Goal: Find specific page/section

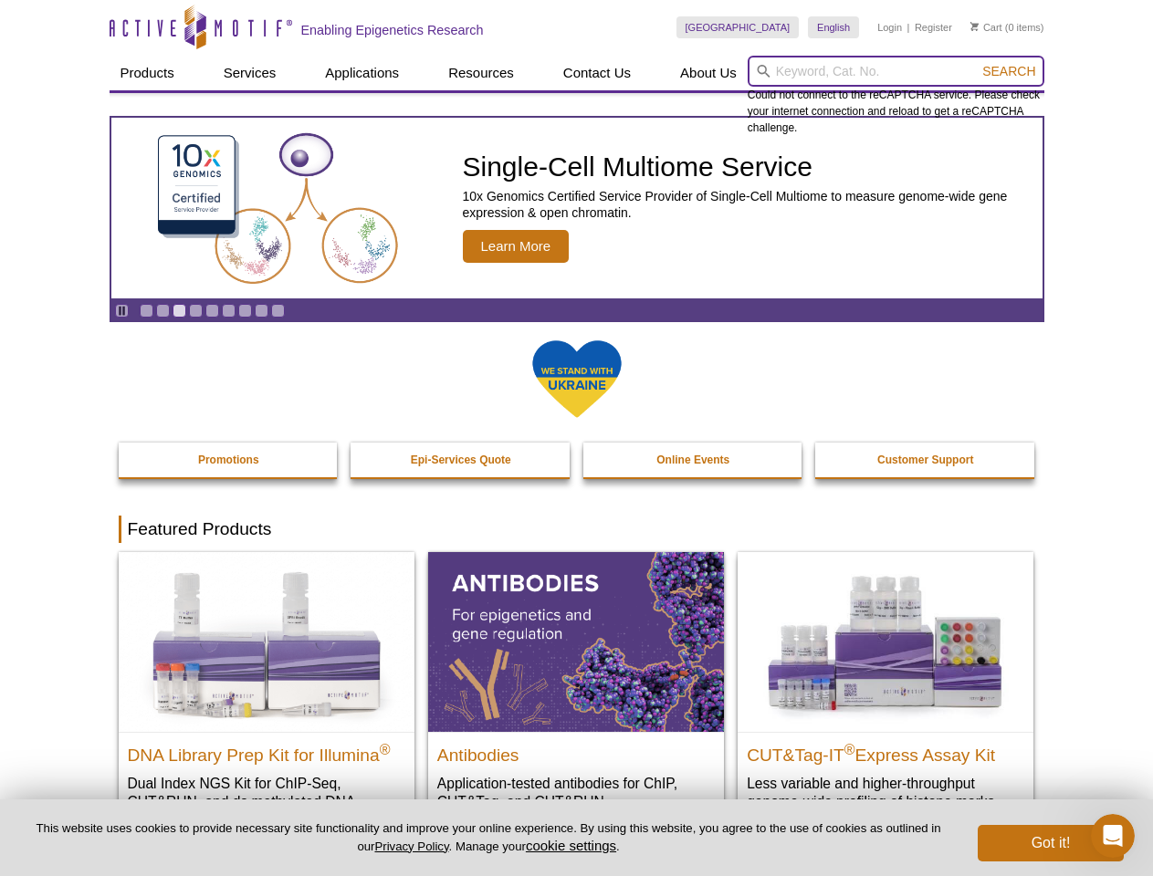
click at [896, 71] on input "search" at bounding box center [896, 71] width 297 height 31
click at [1009, 71] on span "Search" at bounding box center [1008, 71] width 53 height 15
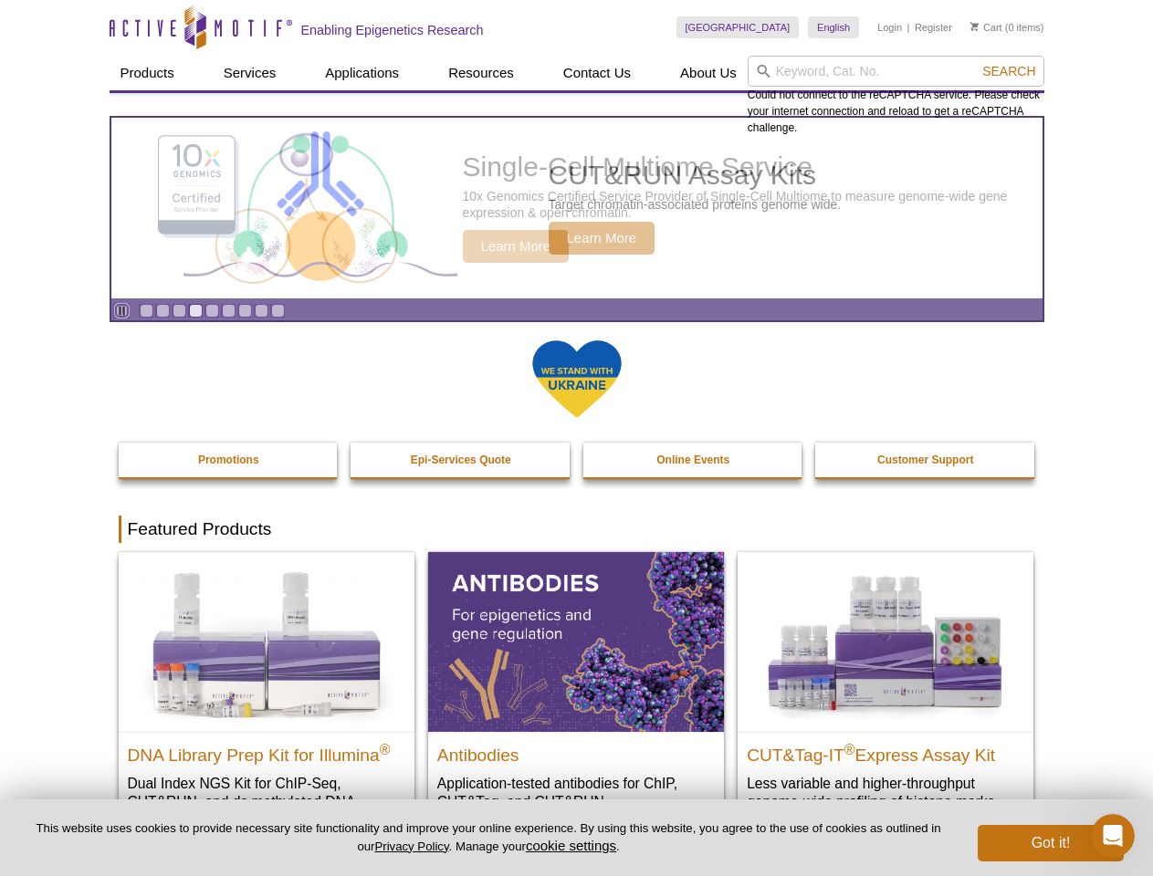
click at [121, 310] on icon "Pause" at bounding box center [122, 311] width 12 height 12
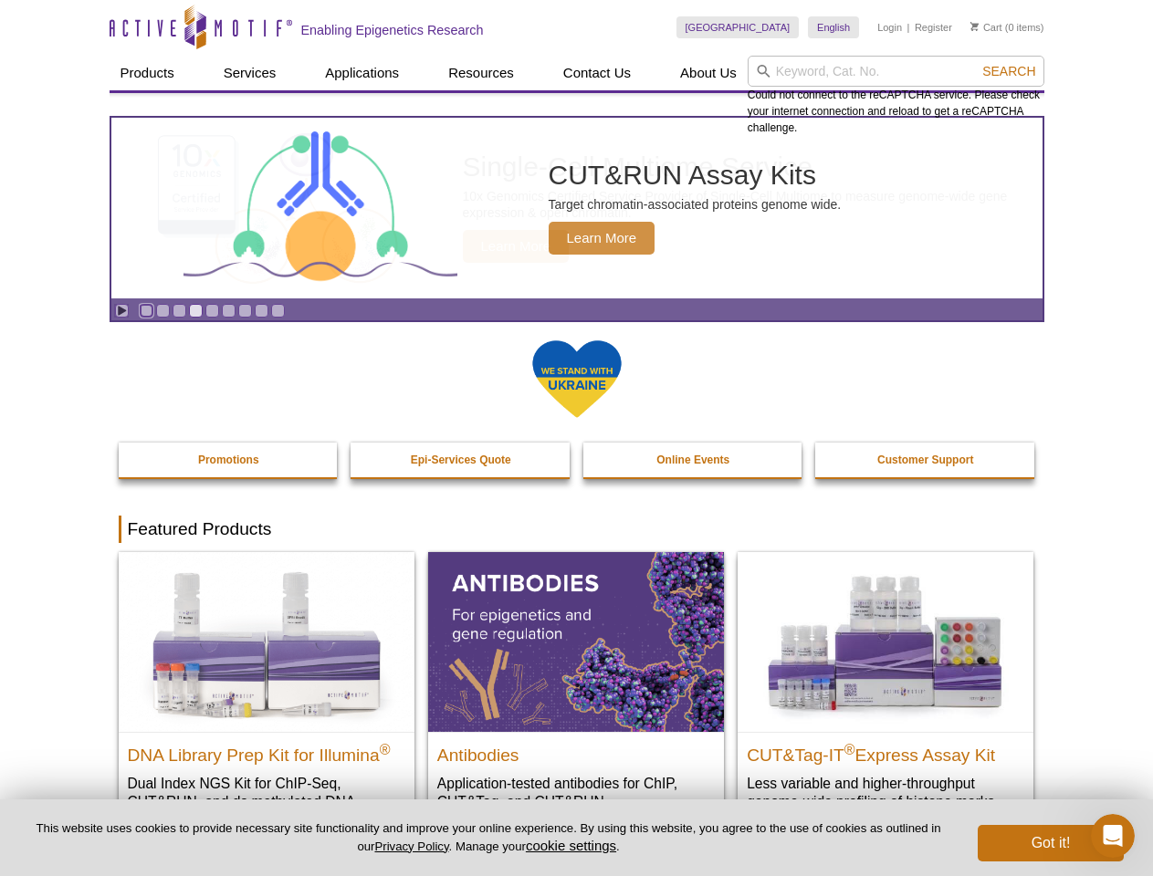
click at [146, 310] on link "Go to slide 1" at bounding box center [147, 311] width 14 height 14
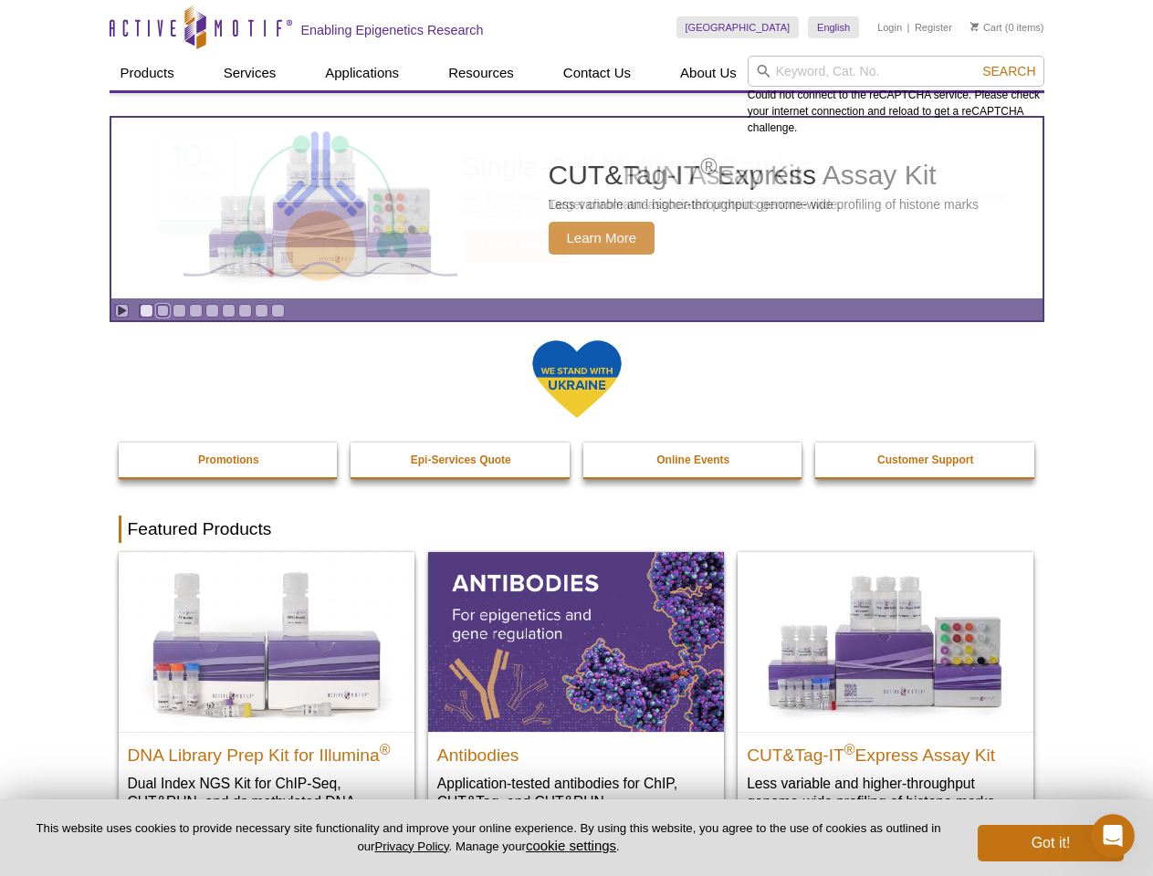
click at [163, 310] on link "Go to slide 2" at bounding box center [163, 311] width 14 height 14
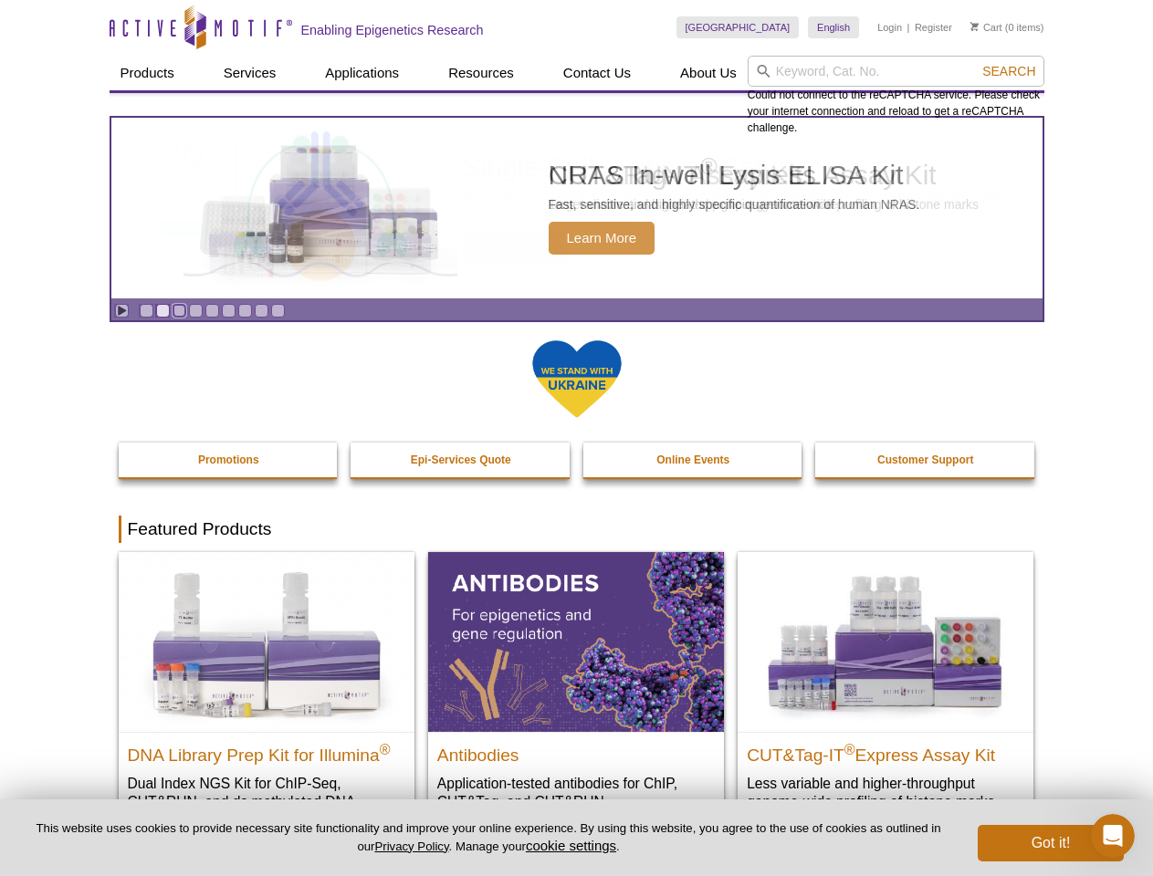
click at [179, 310] on link "Go to slide 3" at bounding box center [180, 311] width 14 height 14
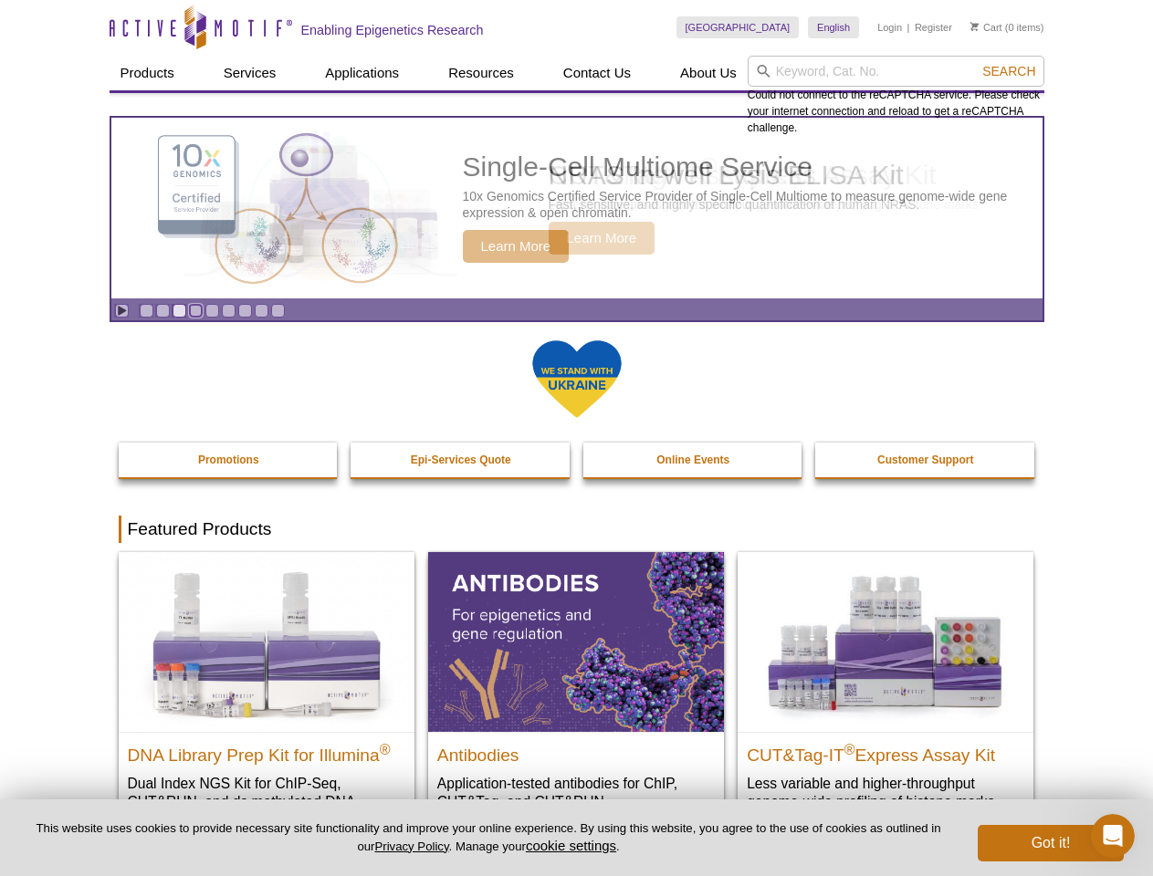
click at [195, 310] on link "Go to slide 4" at bounding box center [196, 311] width 14 height 14
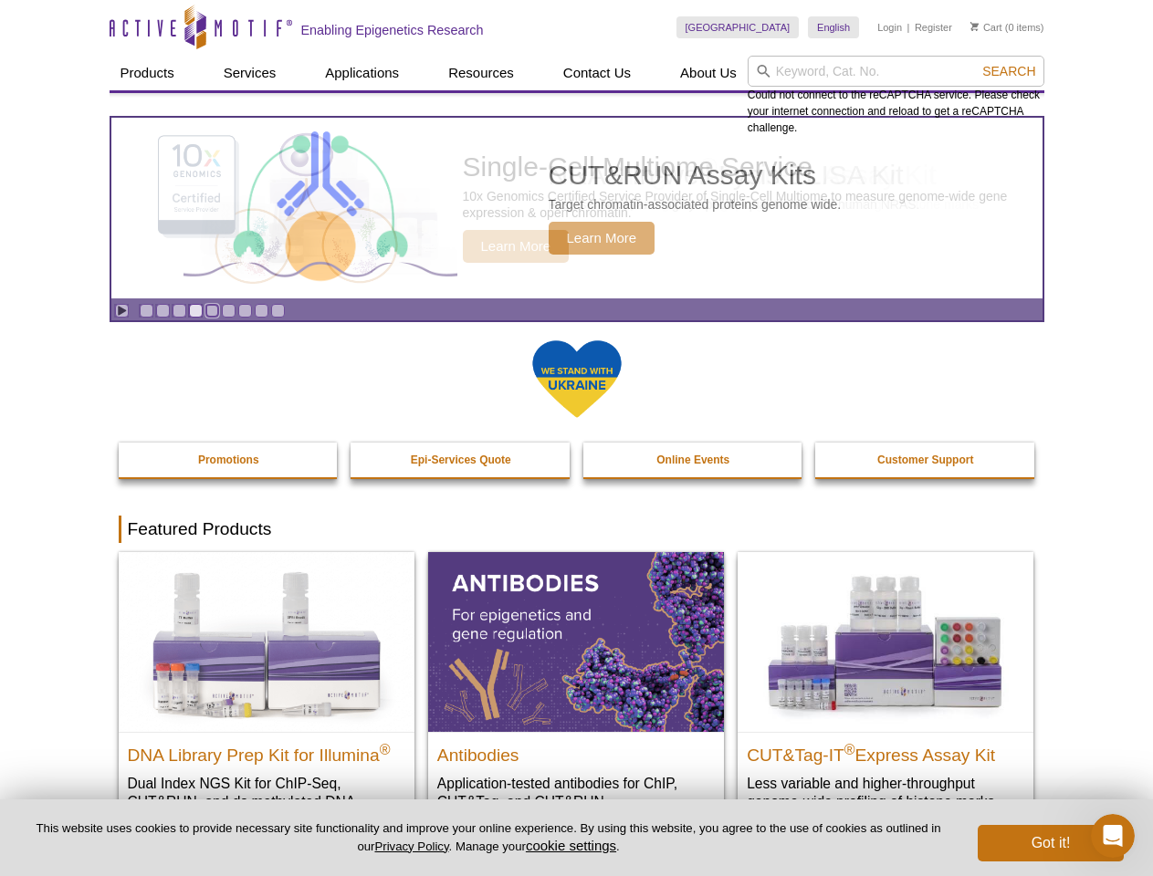
click at [212, 310] on link "Go to slide 5" at bounding box center [212, 311] width 14 height 14
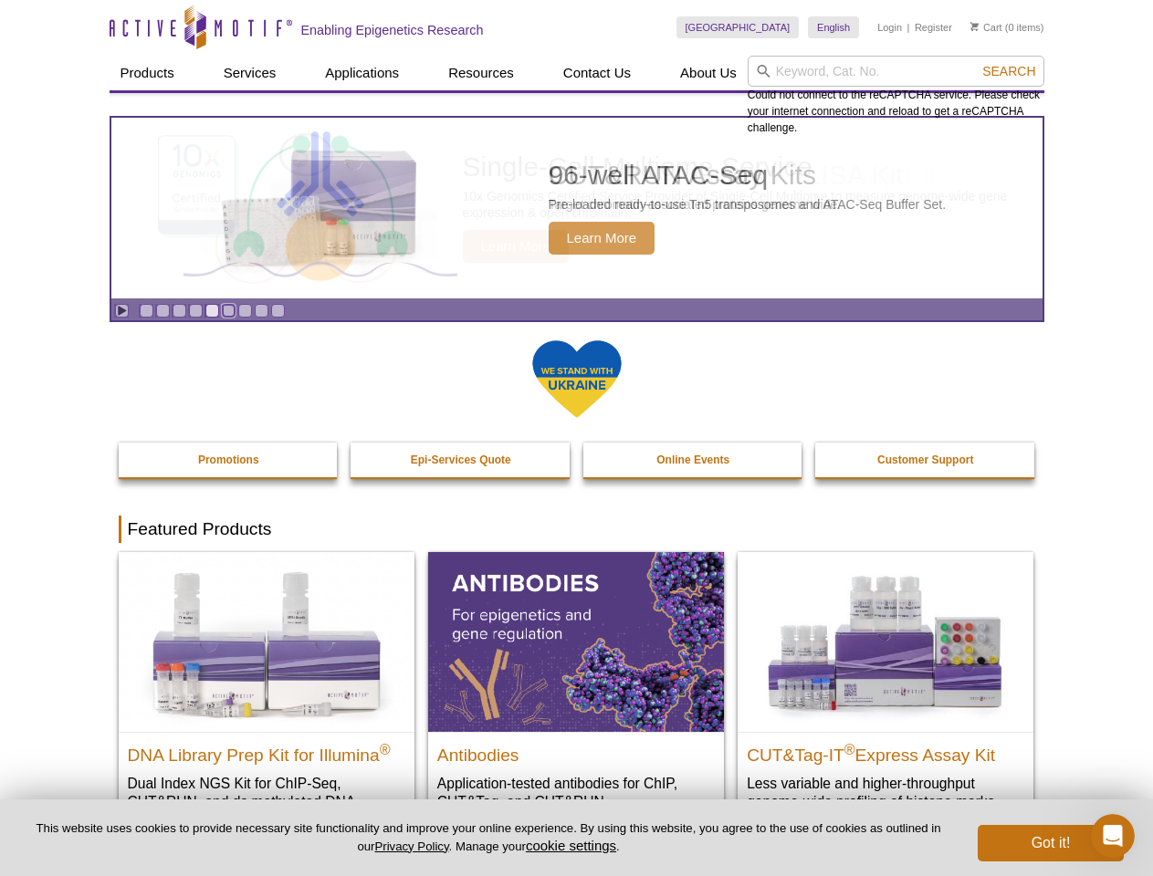
click at [228, 310] on link "Go to slide 6" at bounding box center [229, 311] width 14 height 14
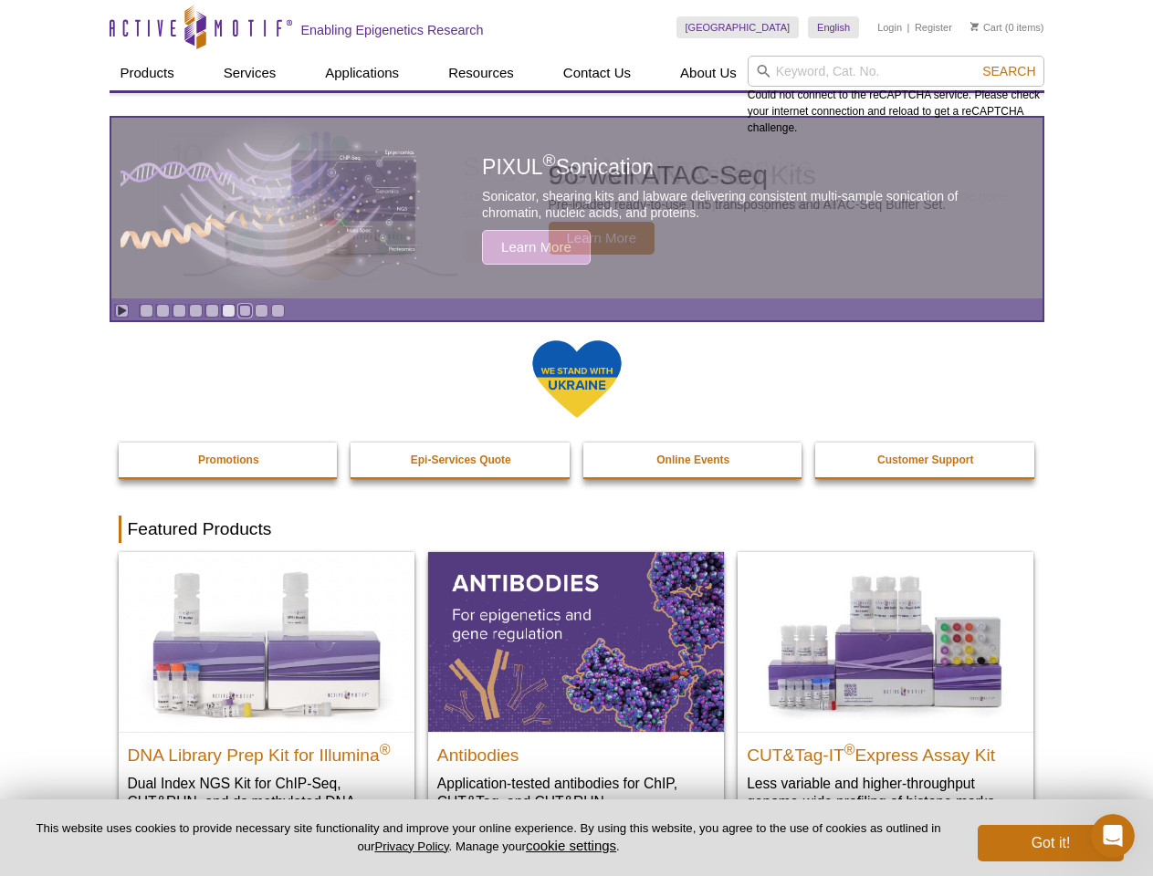
click at [245, 310] on link "Go to slide 7" at bounding box center [245, 311] width 14 height 14
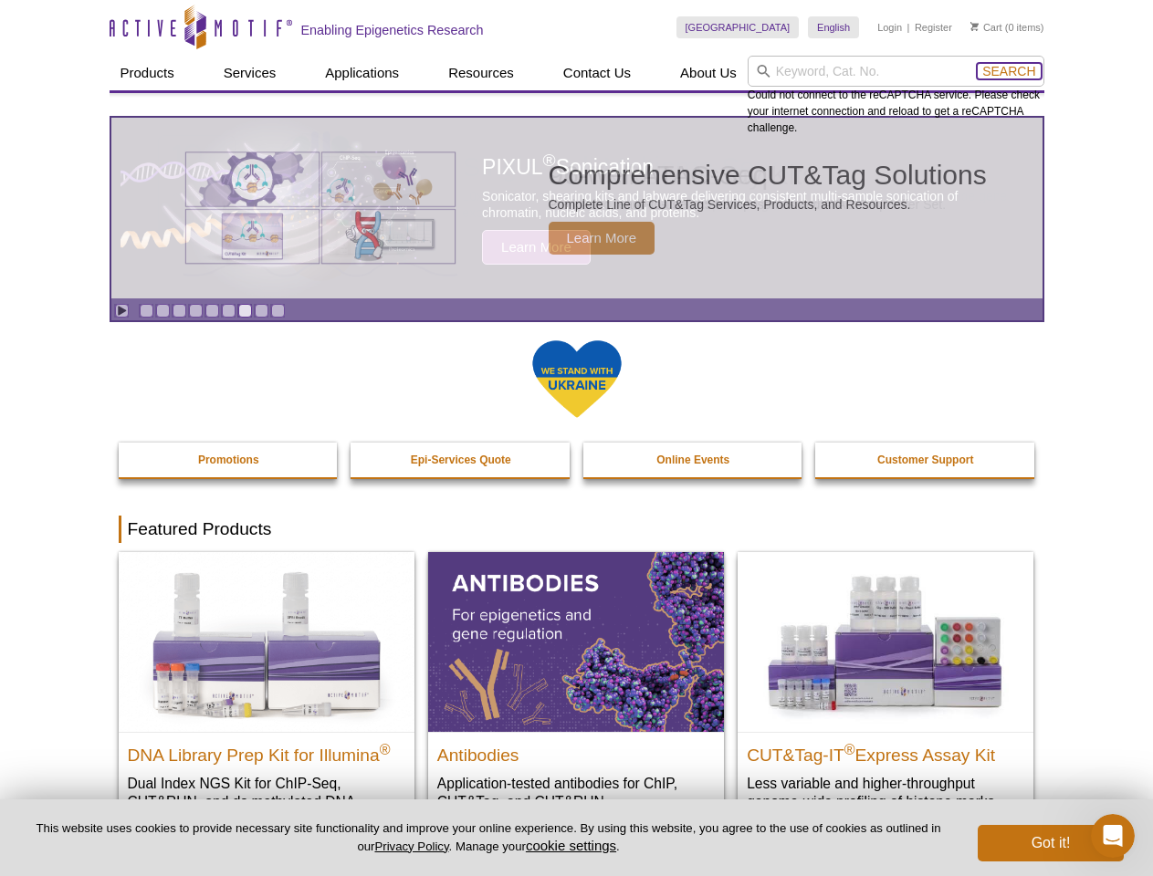
click at [1009, 71] on span "Search" at bounding box center [1008, 71] width 53 height 15
